Goal: Use online tool/utility: Utilize a website feature to perform a specific function

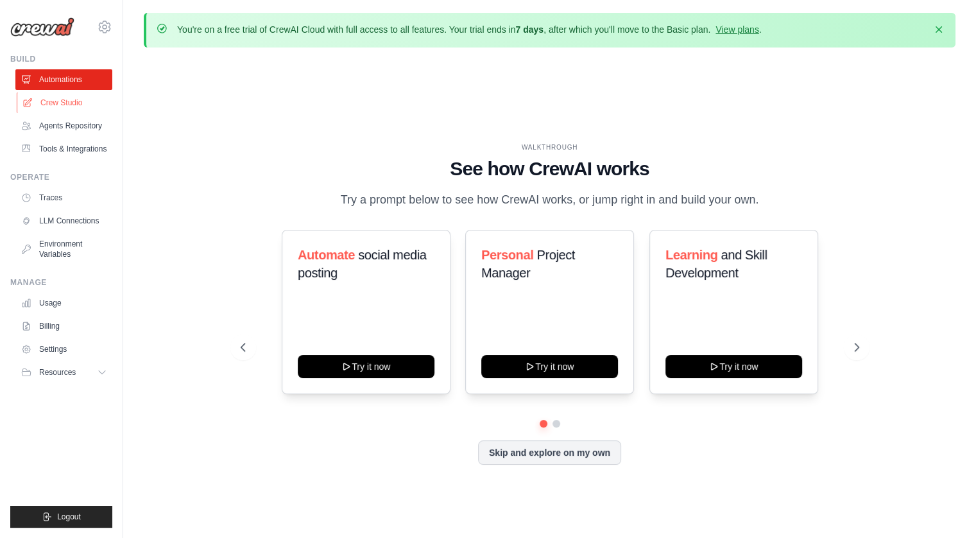
click at [53, 102] on link "Crew Studio" at bounding box center [65, 102] width 97 height 21
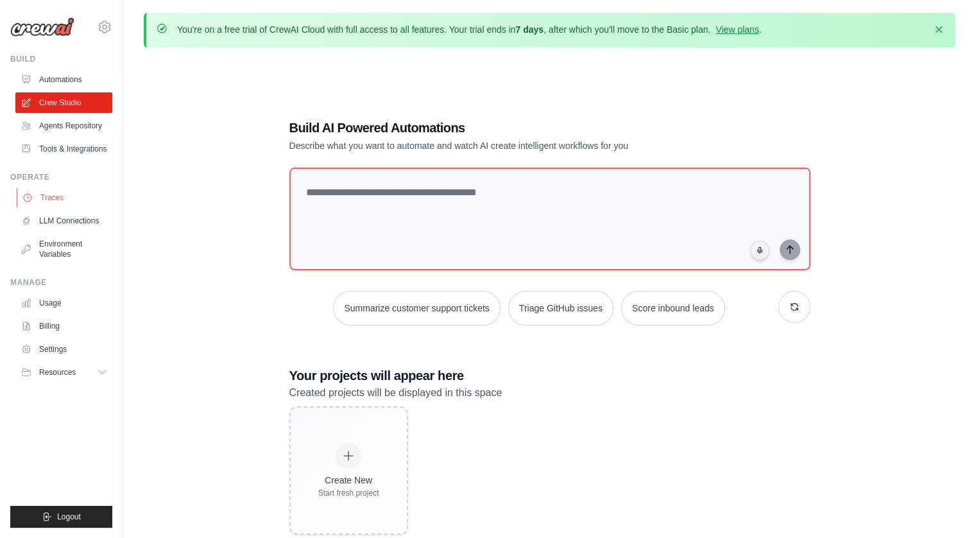
click at [52, 195] on link "Traces" at bounding box center [65, 197] width 97 height 21
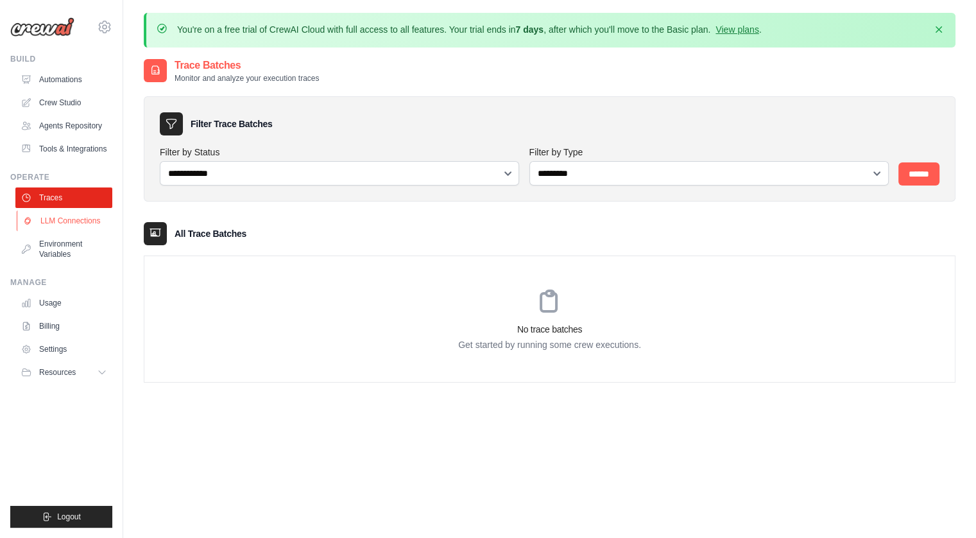
click at [52, 226] on link "LLM Connections" at bounding box center [65, 220] width 97 height 21
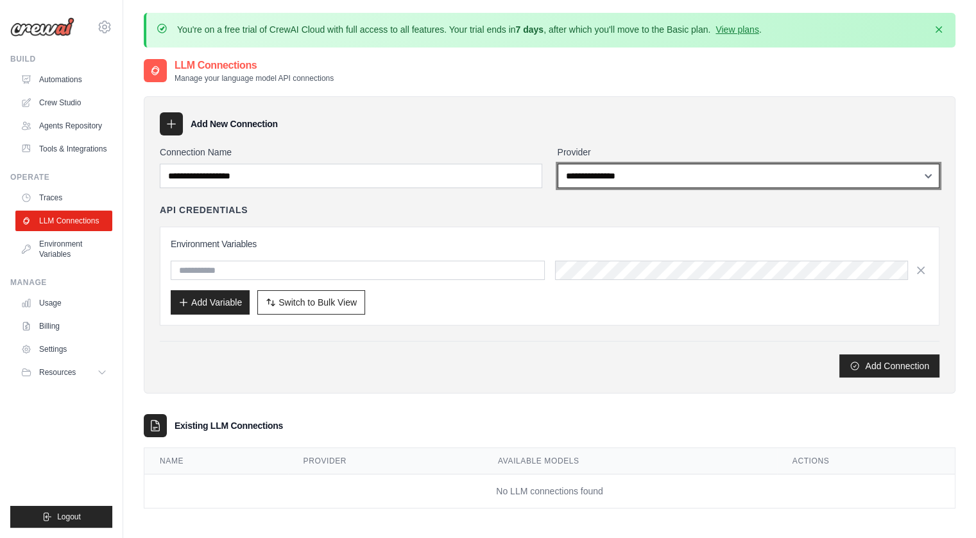
click at [580, 173] on select "**********" at bounding box center [749, 176] width 382 height 24
select select "******"
click at [558, 164] on select "**********" at bounding box center [749, 176] width 382 height 24
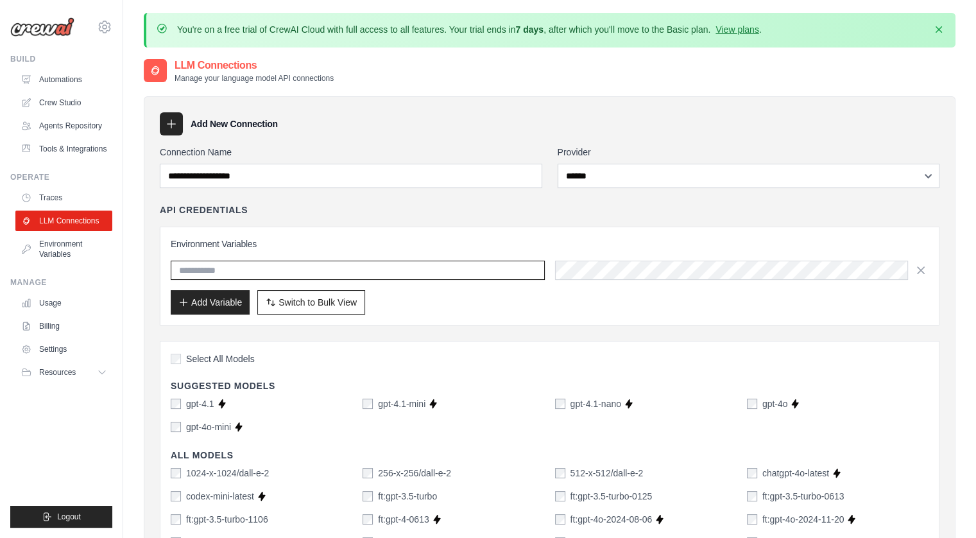
click at [498, 271] on input "text" at bounding box center [358, 270] width 374 height 19
click at [64, 250] on link "Environment Variables" at bounding box center [65, 249] width 97 height 31
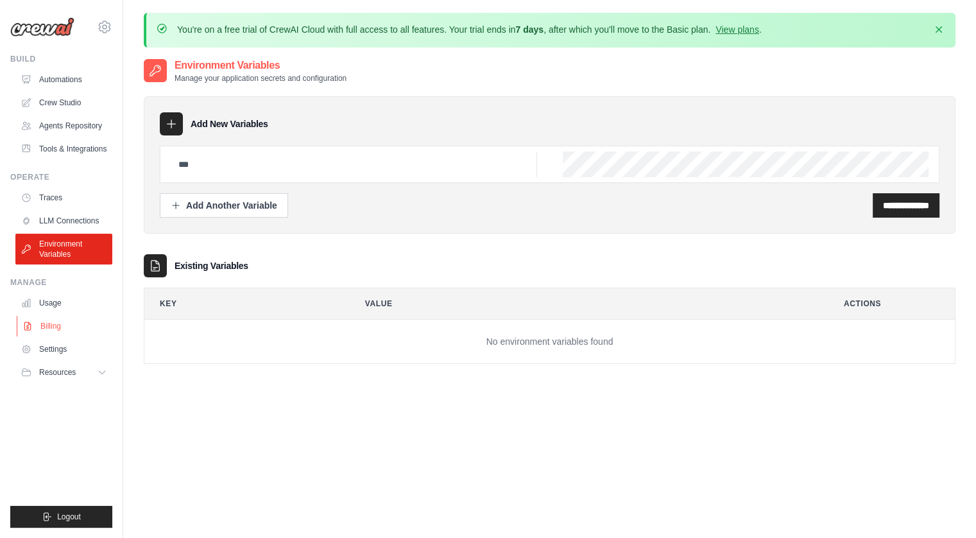
click at [51, 326] on link "Billing" at bounding box center [65, 326] width 97 height 21
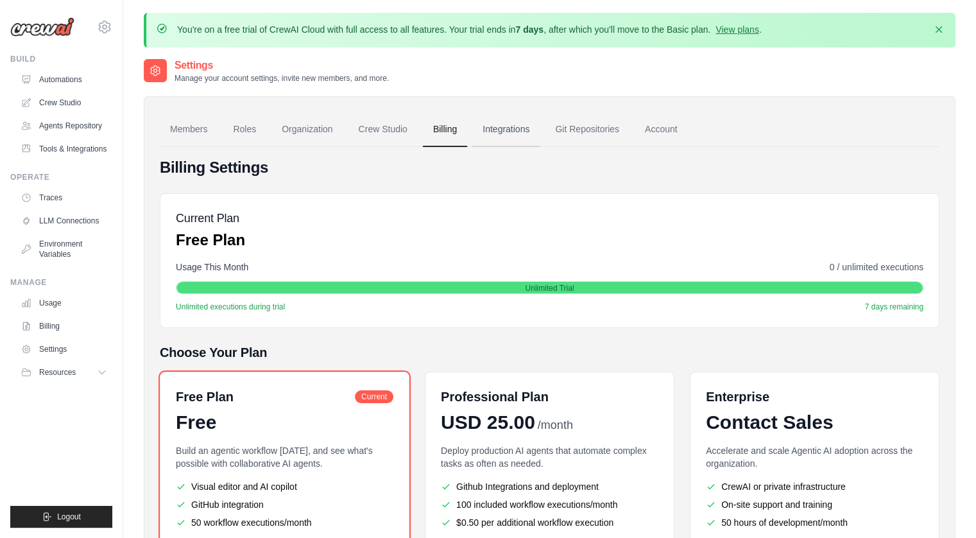
click at [516, 133] on link "Integrations" at bounding box center [505, 129] width 67 height 35
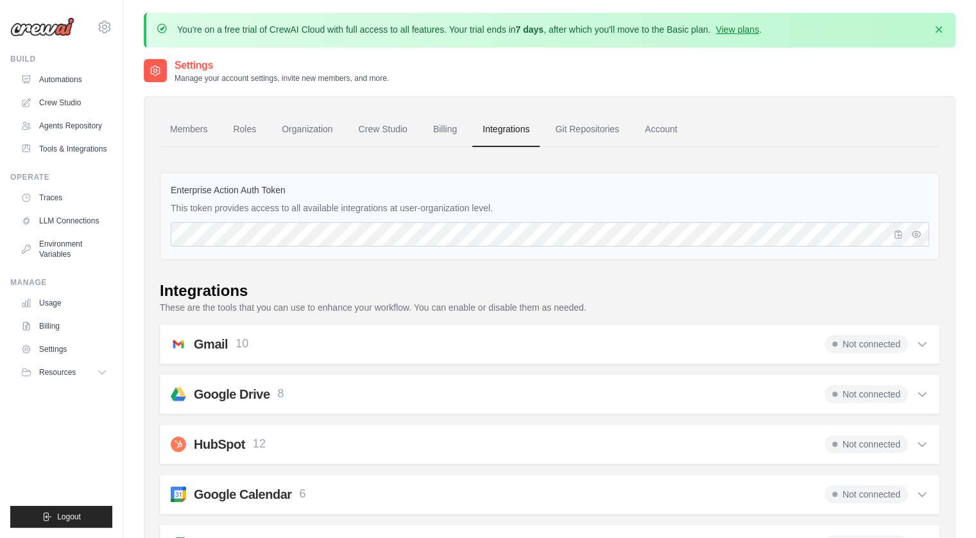
click at [236, 344] on p "10" at bounding box center [242, 343] width 13 height 17
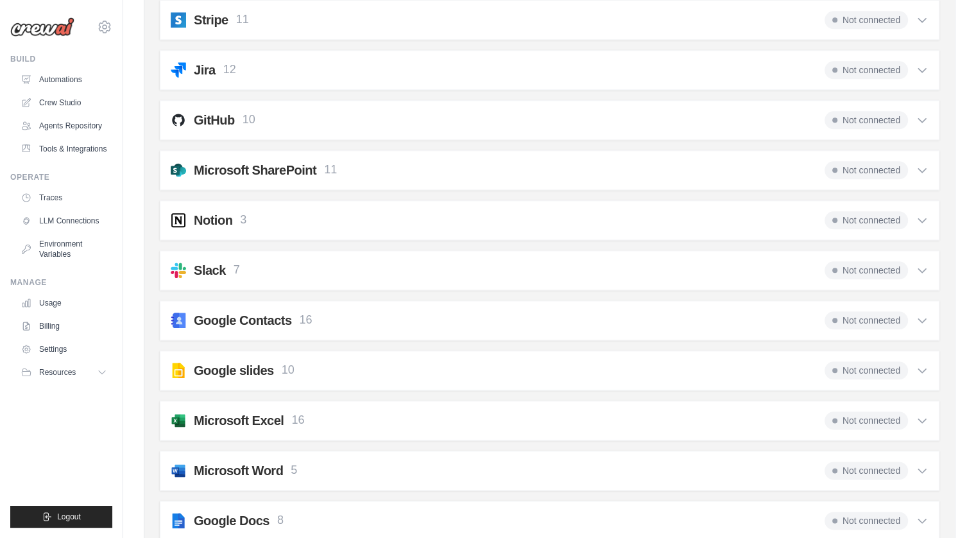
scroll to position [1500, 0]
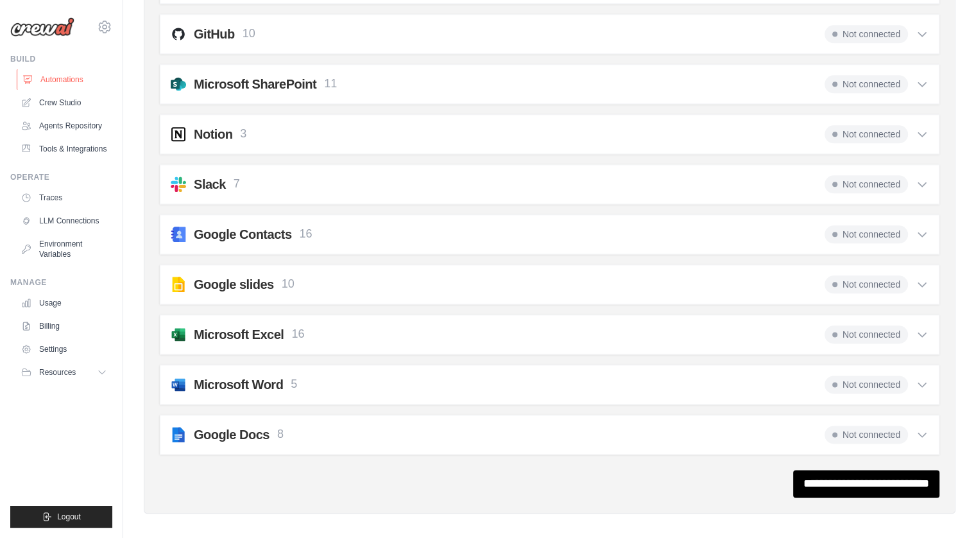
click at [61, 79] on link "Automations" at bounding box center [65, 79] width 97 height 21
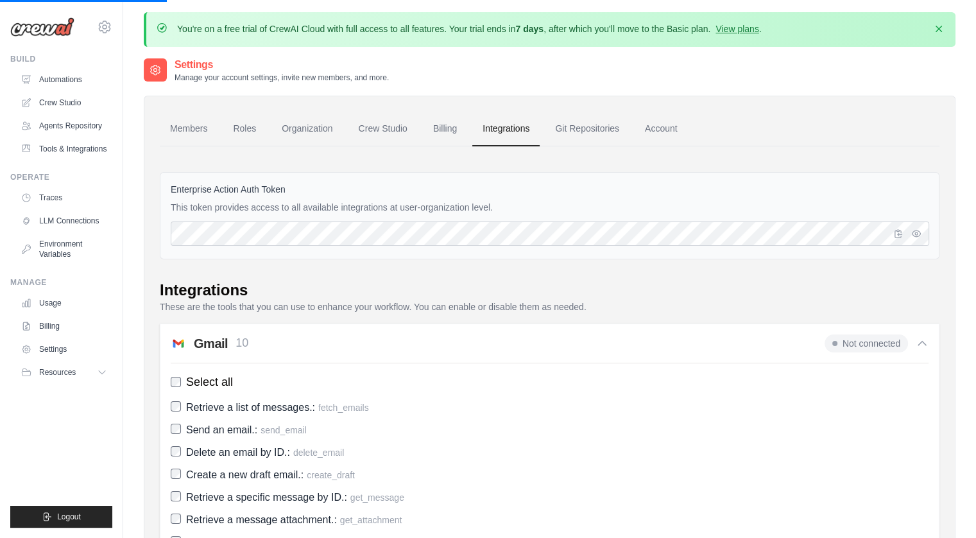
scroll to position [0, 0]
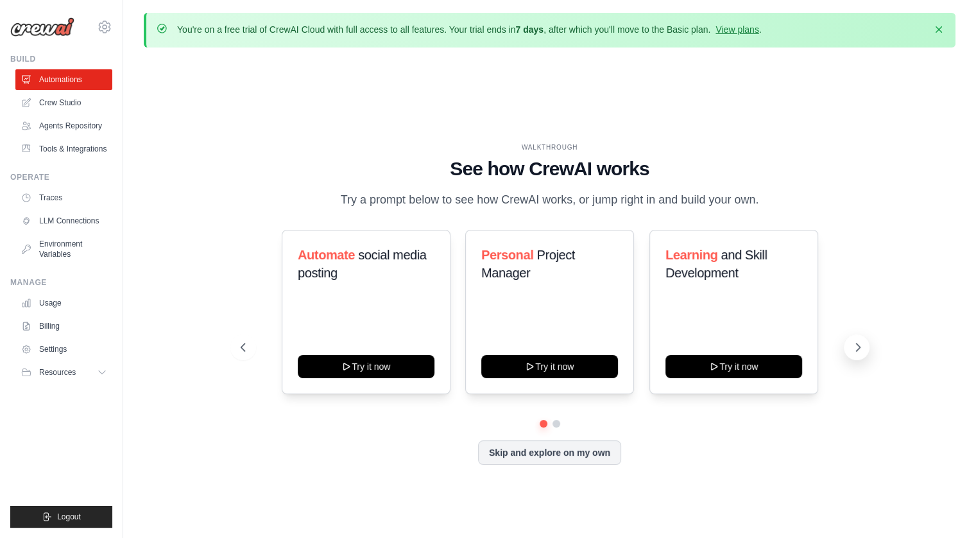
click at [860, 347] on icon at bounding box center [858, 347] width 13 height 13
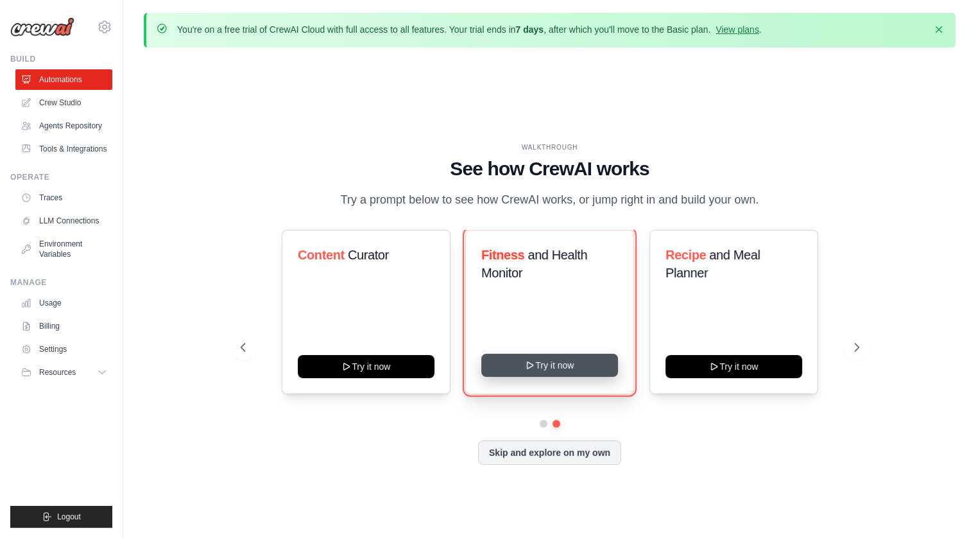
click at [553, 359] on button "Try it now" at bounding box center [549, 365] width 137 height 23
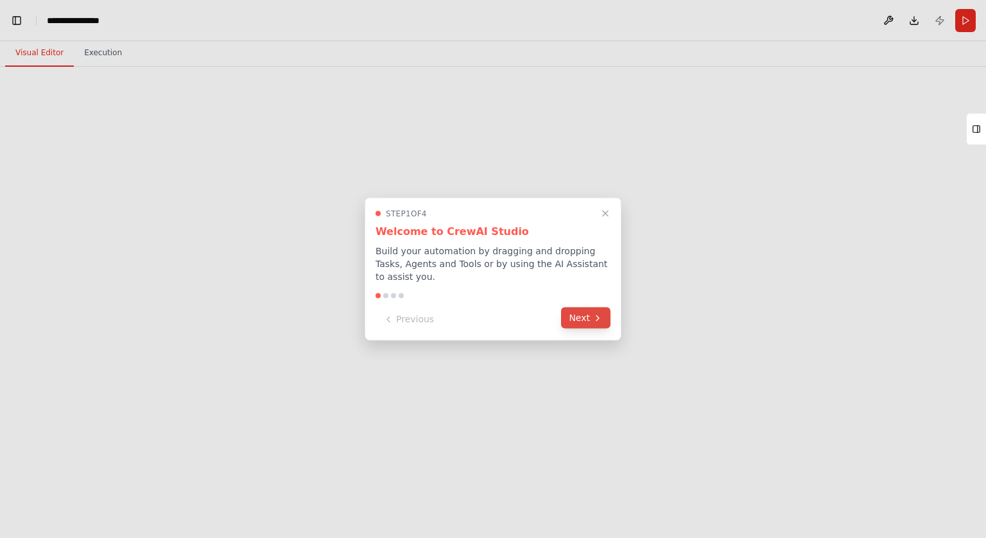
scroll to position [4224, 0]
click at [583, 313] on button "Next" at bounding box center [585, 317] width 49 height 21
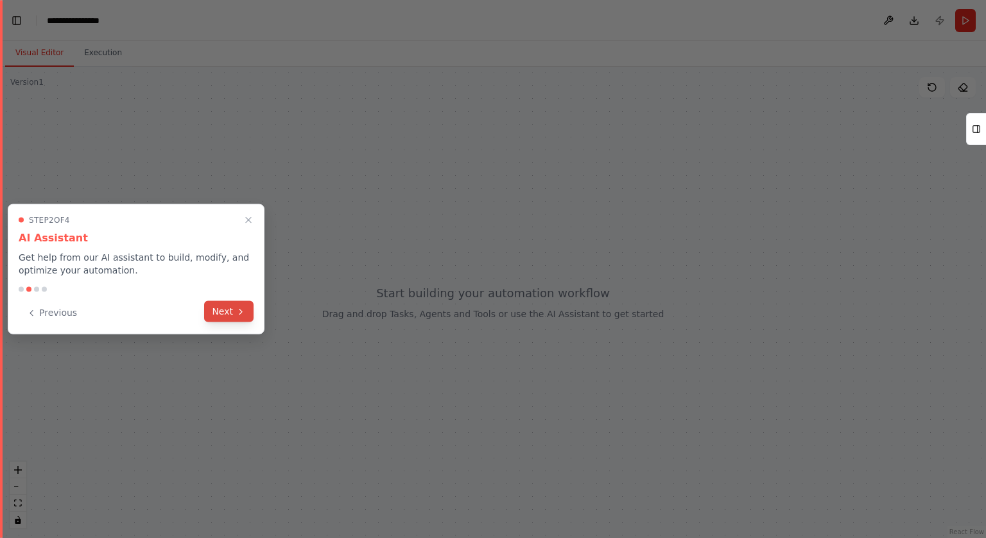
click at [230, 305] on button "Next" at bounding box center [228, 311] width 49 height 21
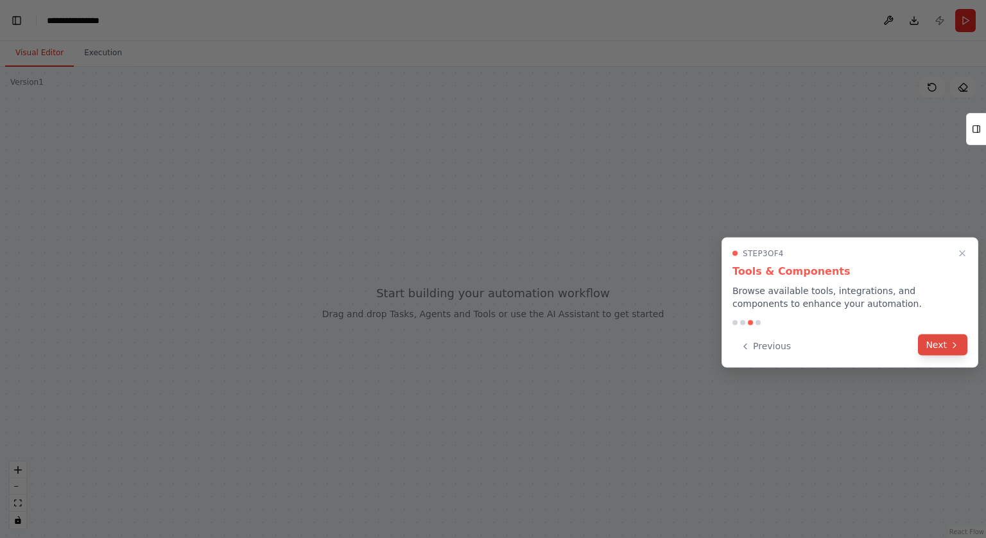
click at [945, 348] on button "Next" at bounding box center [942, 344] width 49 height 21
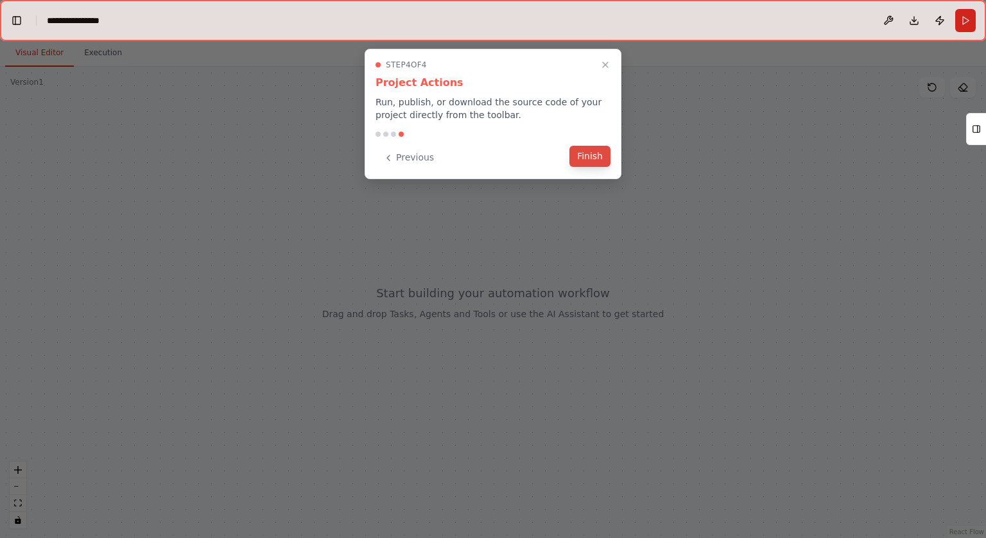
click at [578, 151] on button "Finish" at bounding box center [589, 156] width 41 height 21
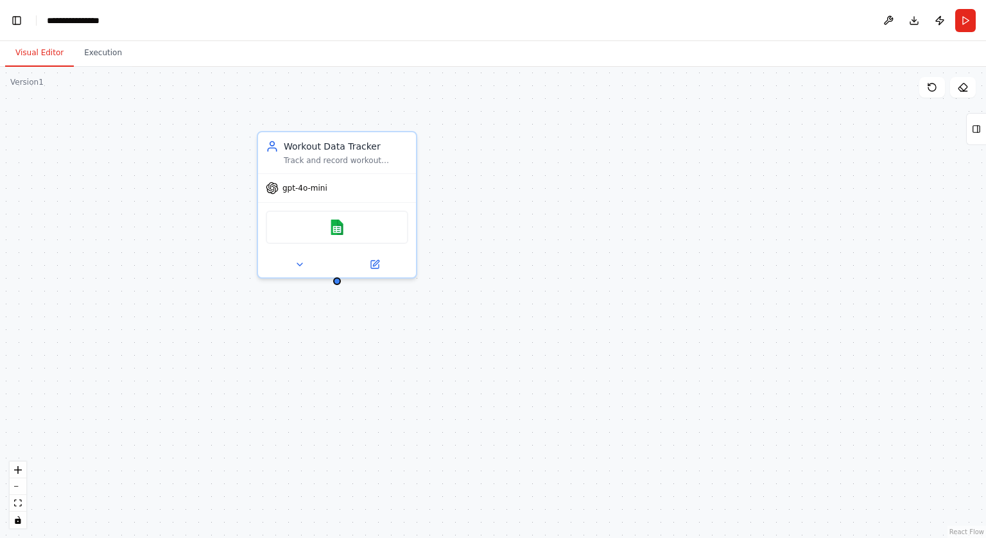
click at [36, 89] on div "Workout Data Tracker Track and record workout sessions including exercises perf…" at bounding box center [493, 302] width 986 height 471
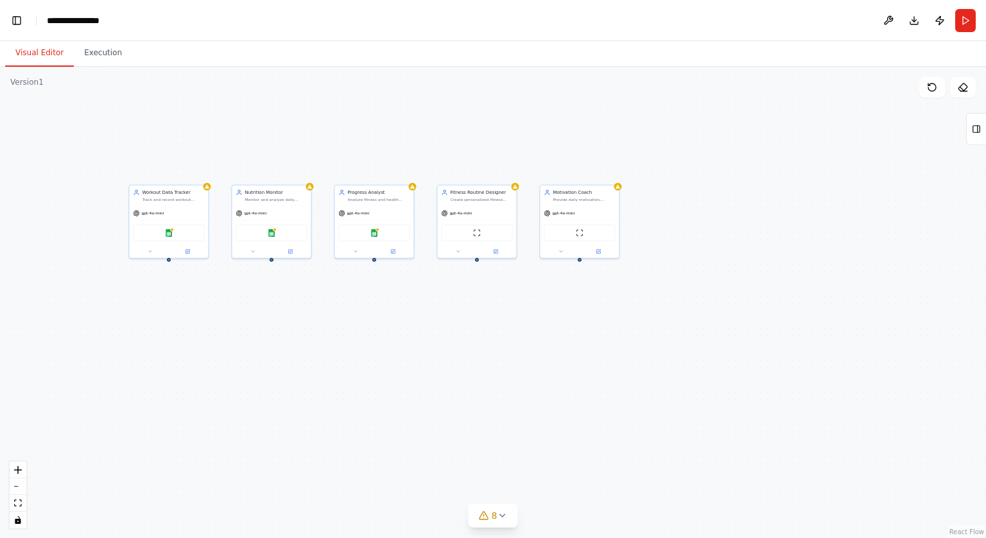
drag, startPoint x: 506, startPoint y: 402, endPoint x: 280, endPoint y: 334, distance: 235.7
click at [280, 336] on div "Workout Data Tracker Track and record workout sessions including exercises perf…" at bounding box center [493, 302] width 986 height 471
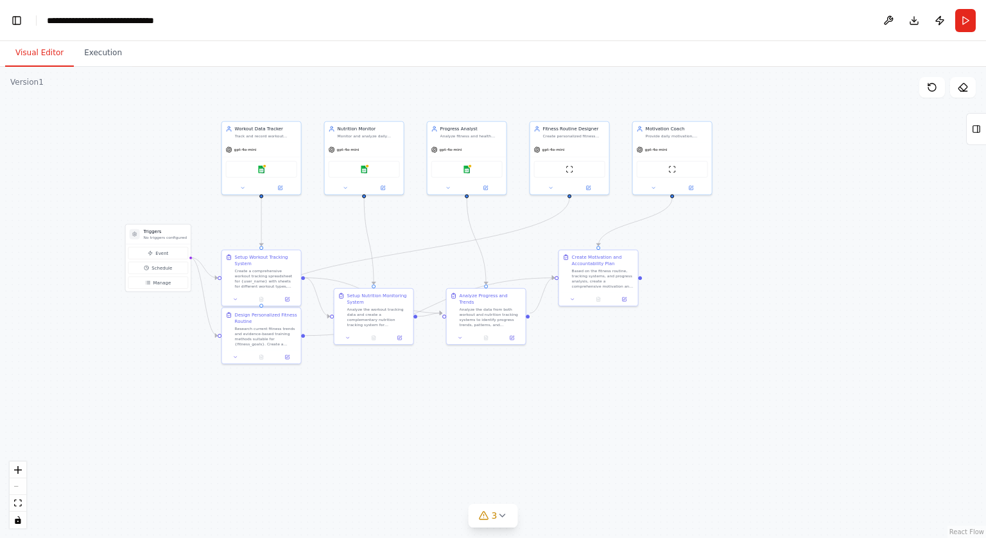
drag, startPoint x: 524, startPoint y: 461, endPoint x: 642, endPoint y: 397, distance: 134.4
click at [642, 397] on div ".deletable-edge-delete-btn { width: 20px; height: 20px; border: 0px solid #ffff…" at bounding box center [493, 302] width 986 height 471
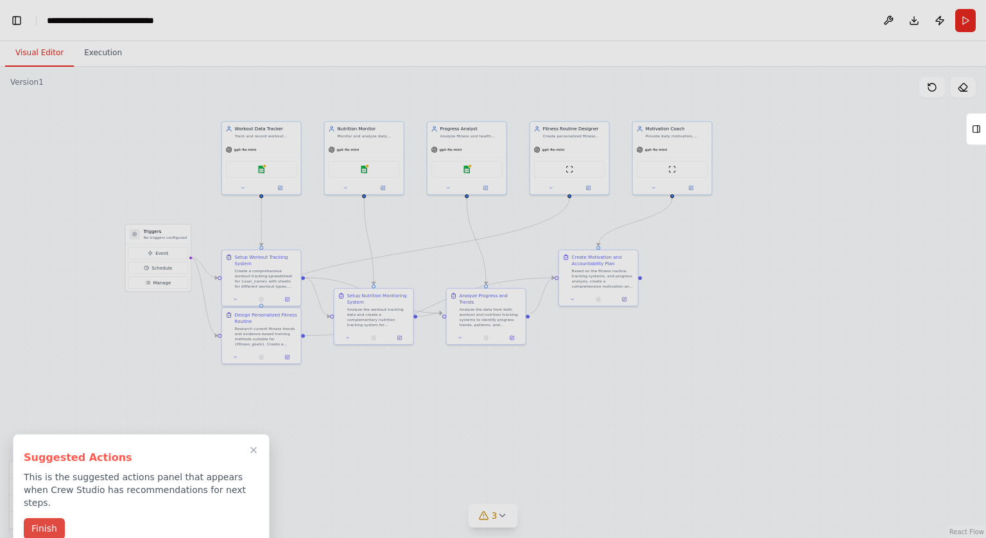
click at [51, 518] on button "Finish" at bounding box center [44, 528] width 41 height 21
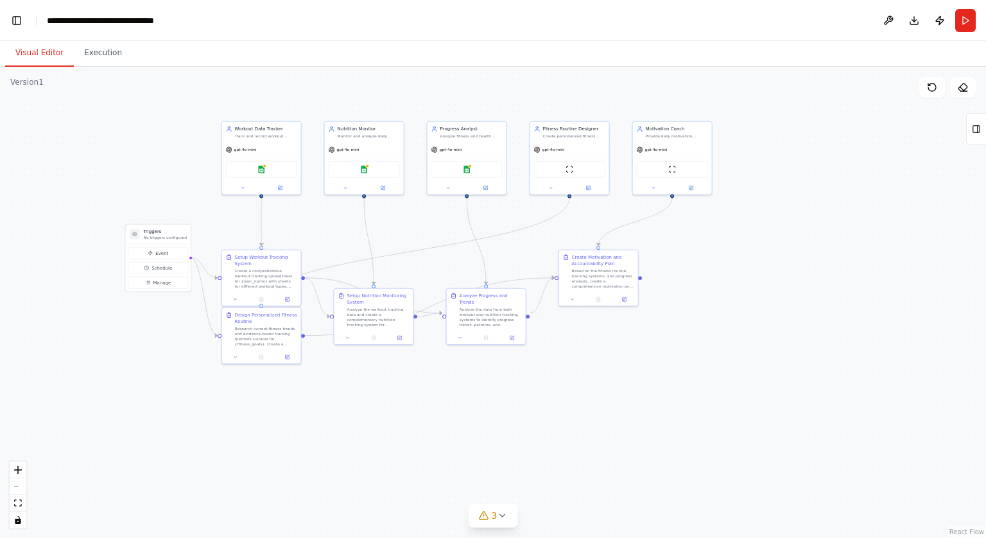
scroll to position [0, 15]
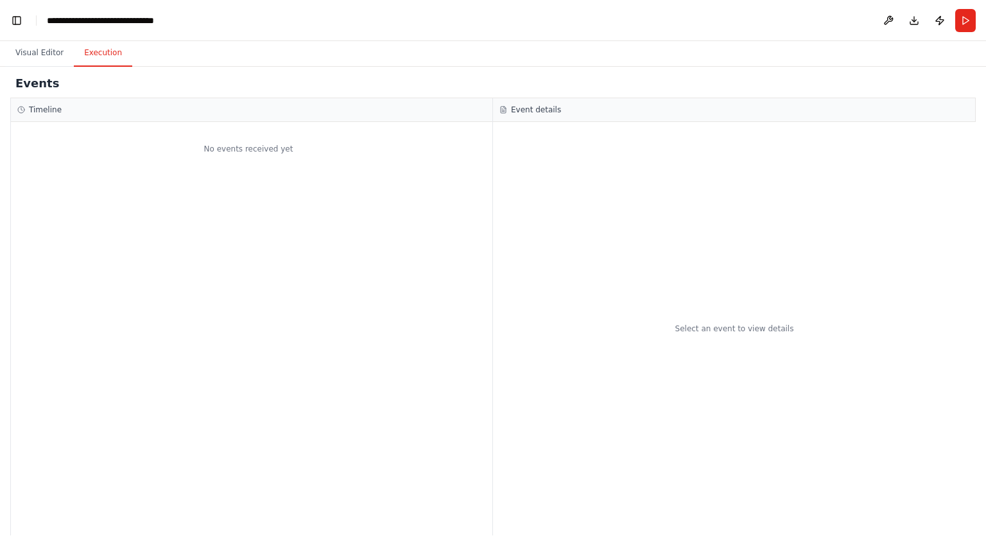
click at [104, 52] on button "Execution" at bounding box center [103, 53] width 58 height 27
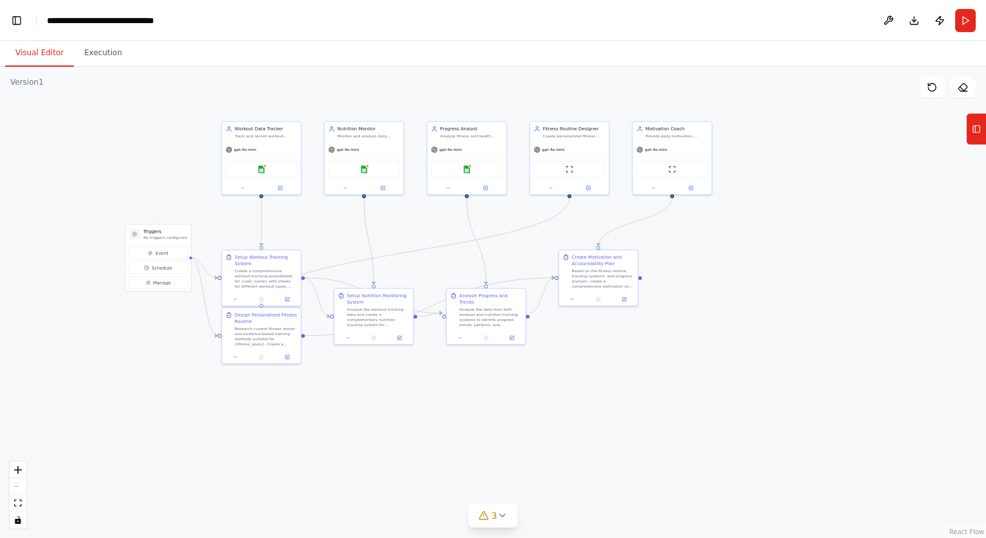
click at [41, 46] on button "Visual Editor" at bounding box center [39, 53] width 69 height 27
click at [507, 521] on button "3" at bounding box center [492, 516] width 49 height 24
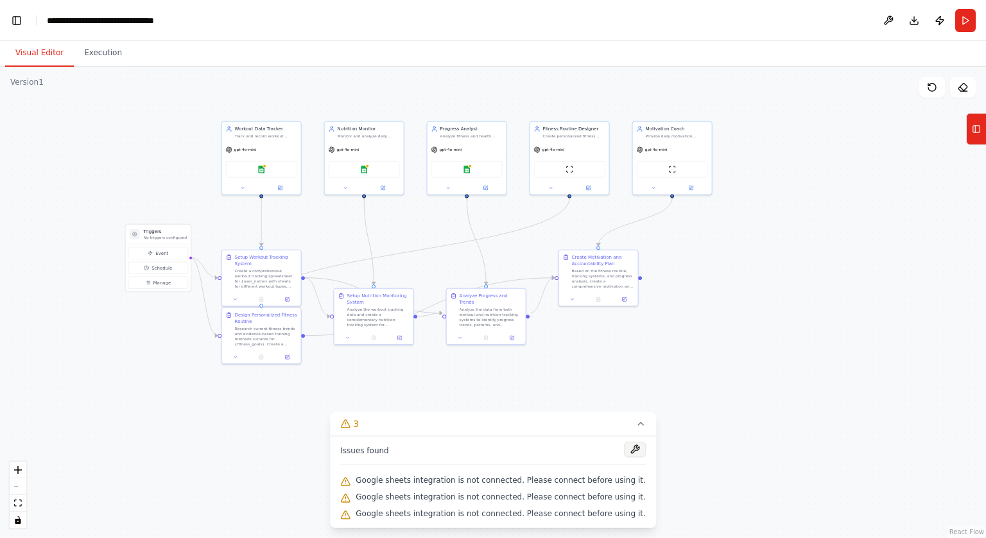
click at [624, 451] on button at bounding box center [635, 449] width 22 height 15
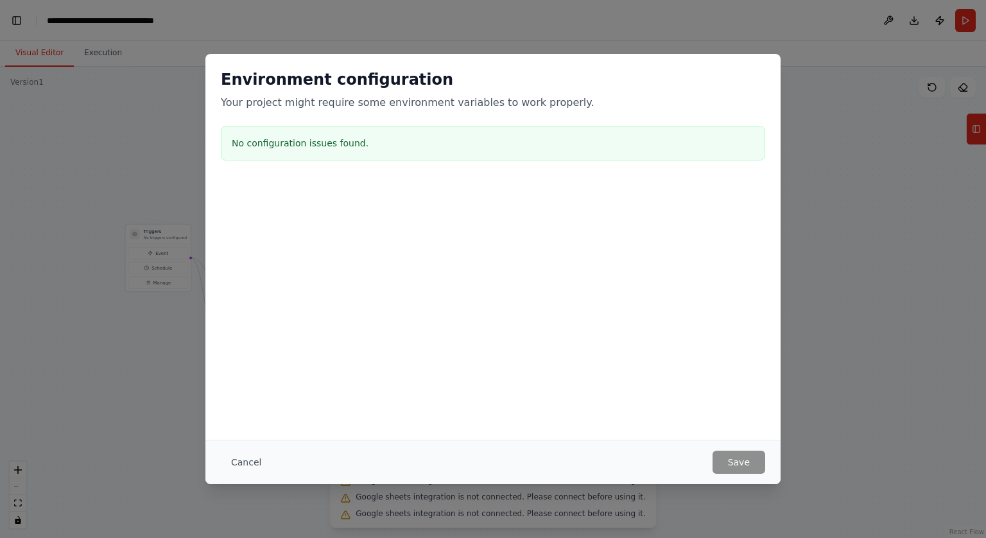
drag, startPoint x: 567, startPoint y: 489, endPoint x: 545, endPoint y: 488, distance: 21.8
click at [496, 487] on body "Set up a crew that tracks your workouts, monitors nutrition intake, analyzes pr…" at bounding box center [493, 269] width 986 height 538
click at [255, 463] on button "Cancel" at bounding box center [246, 462] width 51 height 23
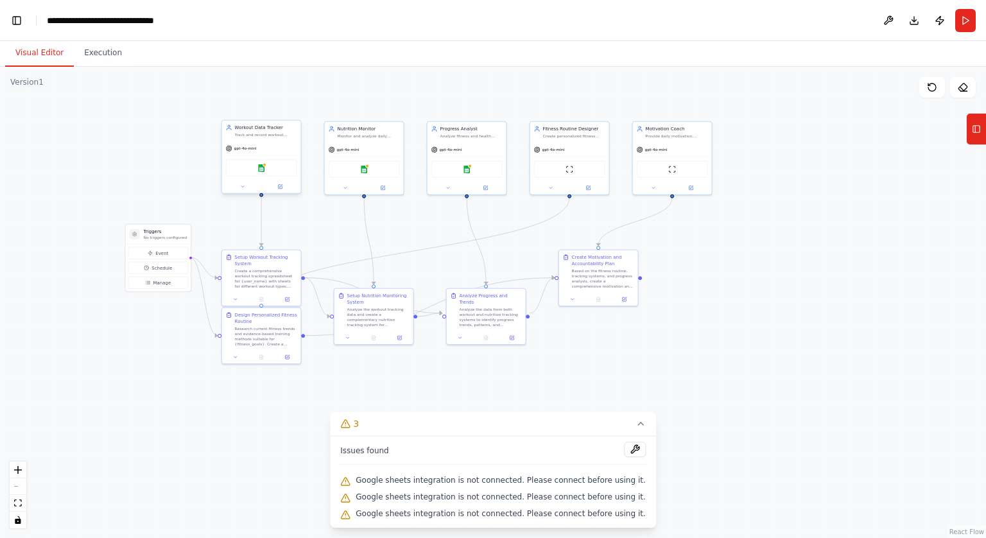
click at [259, 179] on div "Google sheets" at bounding box center [261, 167] width 79 height 25
click at [245, 179] on div "Google sheets" at bounding box center [261, 167] width 79 height 25
click at [247, 178] on div "Google sheets" at bounding box center [261, 167] width 79 height 25
click at [280, 186] on icon at bounding box center [280, 185] width 3 height 3
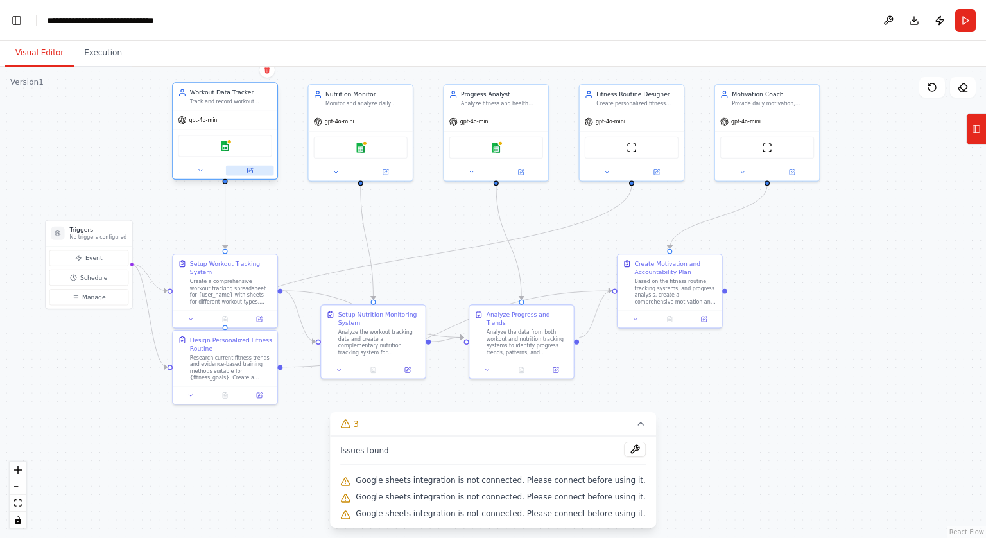
click at [248, 169] on icon at bounding box center [249, 170] width 5 height 5
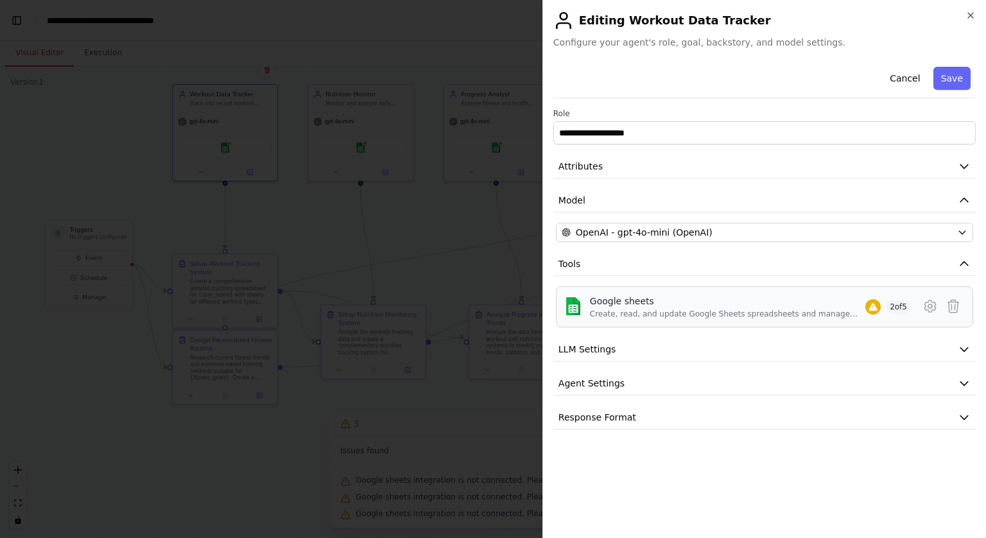
click at [882, 306] on div "Google sheets Create, read, and update Google Sheets spreadsheets and manage wo…" at bounding box center [750, 307] width 321 height 24
click at [863, 301] on div "Google sheets" at bounding box center [727, 301] width 275 height 13
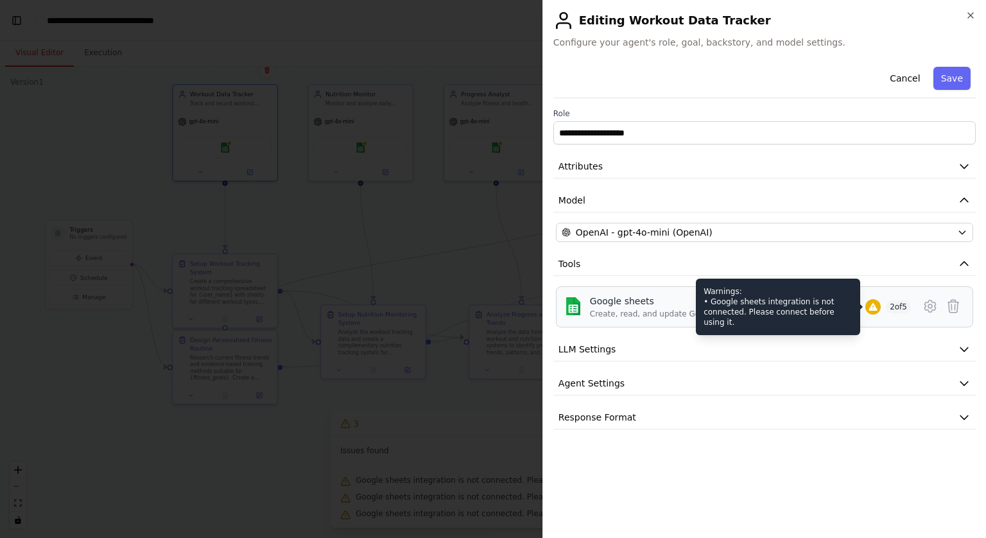
click at [869, 302] on icon at bounding box center [873, 307] width 10 height 10
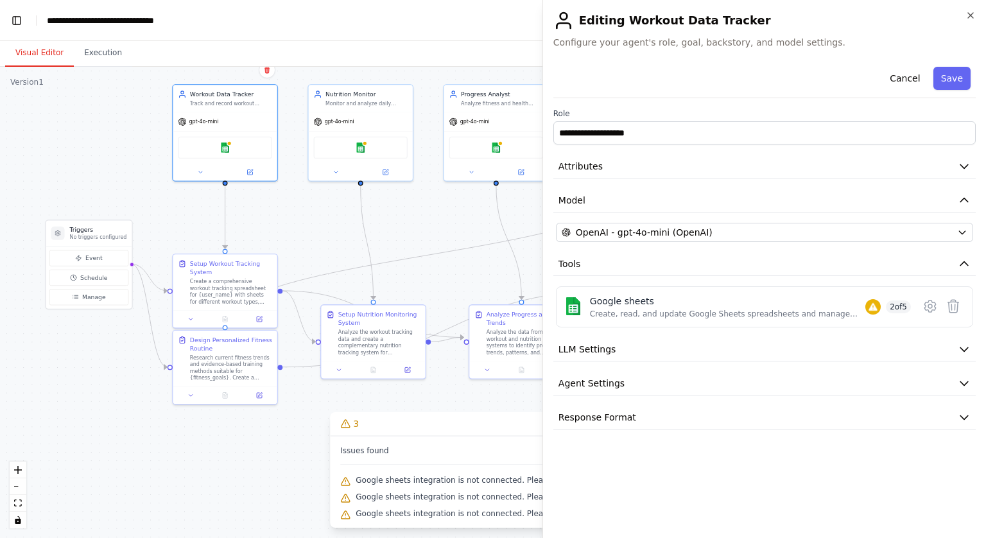
drag, startPoint x: 540, startPoint y: 301, endPoint x: 570, endPoint y: 300, distance: 30.2
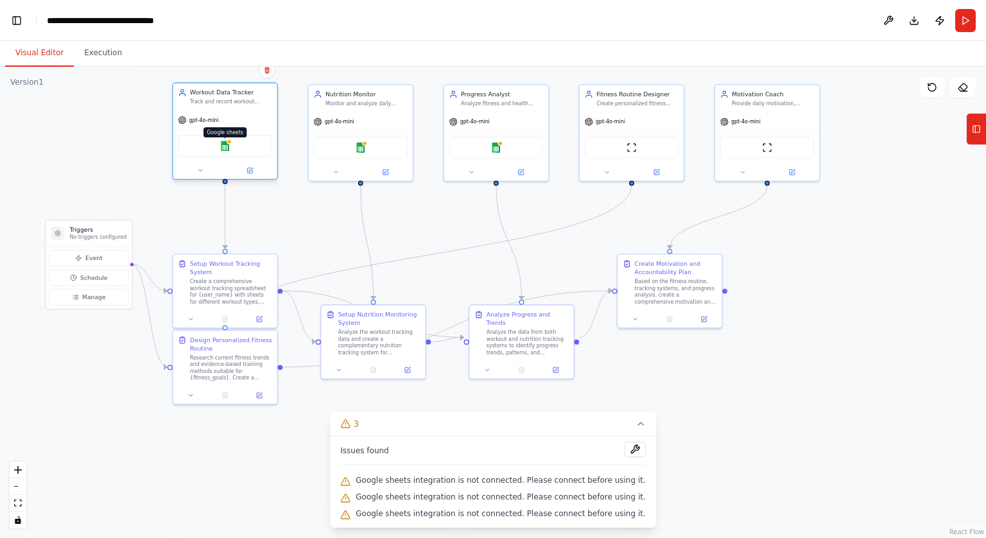
click at [223, 146] on img at bounding box center [225, 146] width 10 height 10
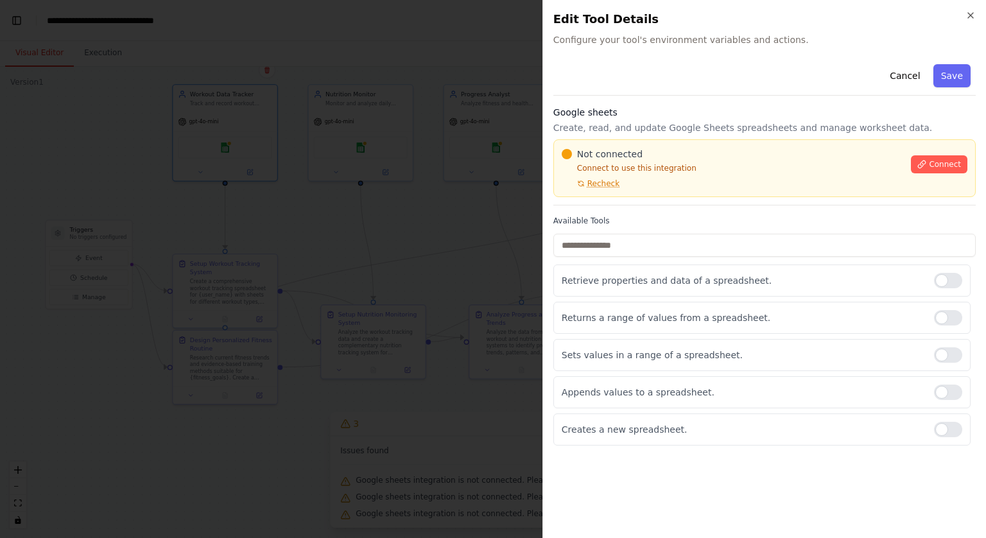
click at [918, 152] on div "Connect" at bounding box center [939, 161] width 56 height 26
click at [924, 161] on icon at bounding box center [921, 164] width 9 height 9
click at [914, 73] on button "Cancel" at bounding box center [905, 75] width 46 height 23
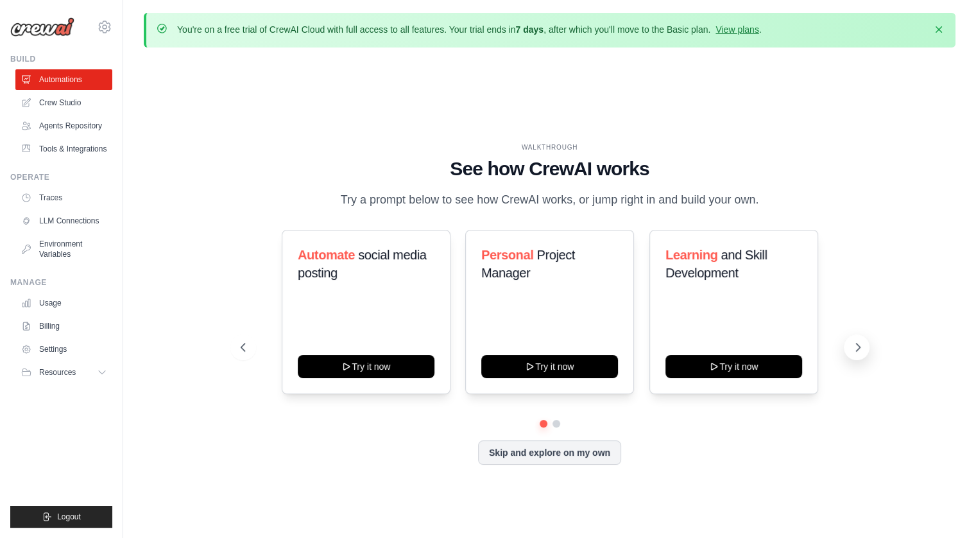
click at [855, 342] on icon at bounding box center [858, 347] width 13 height 13
click at [855, 341] on icon at bounding box center [858, 347] width 13 height 13
click at [104, 21] on icon at bounding box center [104, 26] width 15 height 15
